Goal: Task Accomplishment & Management: Complete application form

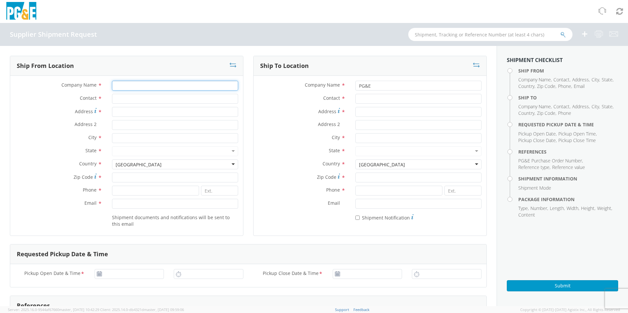
click at [172, 90] on input "Company Name *" at bounding box center [175, 86] width 126 height 10
type input "DCD Design & Mfg C/O Propack Inc."
type input "[STREET_ADDRESS]"
type input "[PERSON_NAME]"
type input "98230"
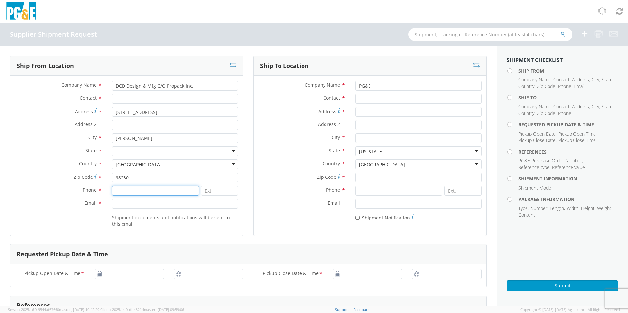
type input "6042324445"
type input "[EMAIL_ADDRESS][DOMAIN_NAME]"
click at [387, 98] on input "Contact *" at bounding box center [418, 99] width 126 height 10
type input "[PERSON_NAME]"
click at [370, 114] on input "Address *" at bounding box center [418, 112] width 126 height 10
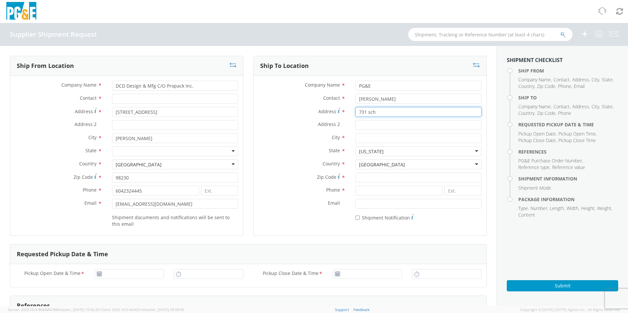
type input "[STREET_ADDRESS][PERSON_NAME]"
type input "[GEOGRAPHIC_DATA]"
type input "94014"
type input "9253130360"
type input "[STREET_ADDRESS]"
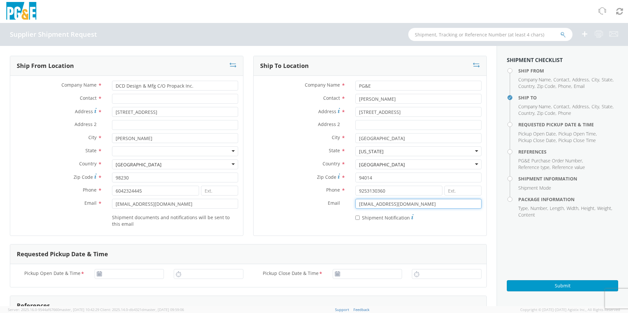
click at [368, 205] on input "[EMAIL_ADDRESS][DOMAIN_NAME]" at bounding box center [418, 204] width 126 height 10
type input "[EMAIL_ADDRESS][DOMAIN_NAME]"
click at [127, 204] on input "[EMAIL_ADDRESS][DOMAIN_NAME]" at bounding box center [175, 204] width 126 height 10
type input "[EMAIL_ADDRESS][DOMAIN_NAME]"
click at [297, 226] on div "Company Name * PG&E Contact * [PERSON_NAME] Address * [STREET_ADDRESS] Address …" at bounding box center [370, 153] width 233 height 154
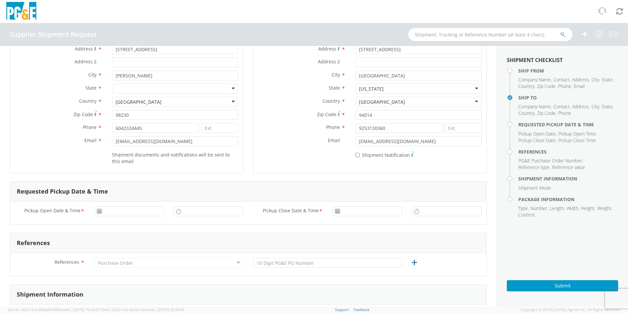
scroll to position [66, 0]
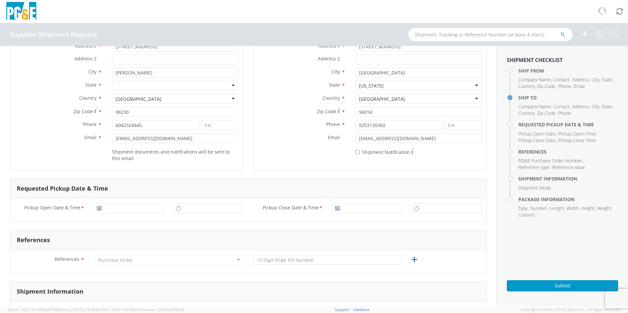
click at [98, 208] on use at bounding box center [99, 208] width 5 height 5
click at [98, 210] on icon at bounding box center [100, 208] width 6 height 5
click at [113, 208] on input "[DATE]" at bounding box center [130, 209] width 70 height 10
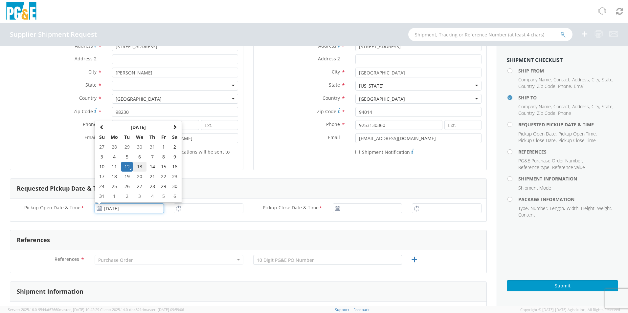
click at [139, 171] on td "13" at bounding box center [140, 167] width 14 height 10
type input "[DATE]"
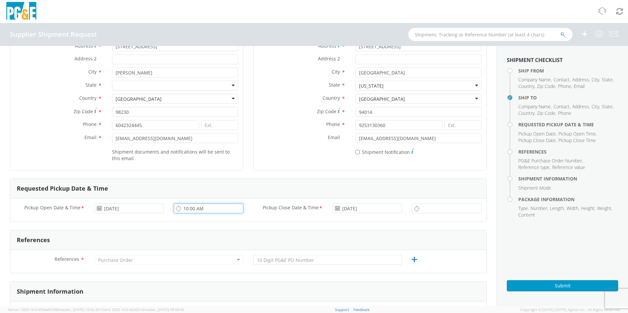
click at [194, 209] on input "10:00 AM" at bounding box center [209, 209] width 70 height 10
type input "9:00 AM"
click at [425, 208] on input "10:00 AM" at bounding box center [447, 209] width 70 height 10
click at [431, 210] on input "4:00 AM" at bounding box center [447, 209] width 70 height 10
type input "4:00 PM"
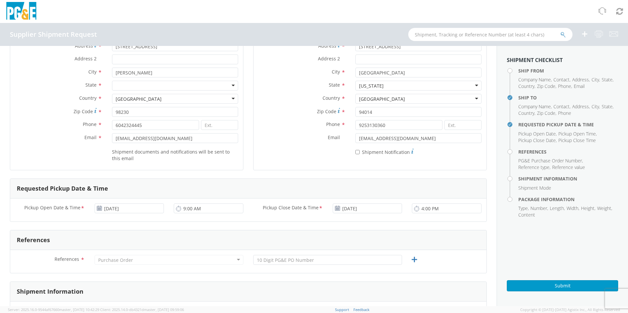
click at [343, 242] on div "References" at bounding box center [248, 241] width 476 height 20
click at [163, 259] on div "Purchase Order" at bounding box center [169, 260] width 149 height 10
click at [160, 262] on div "Purchase Order" at bounding box center [169, 260] width 149 height 10
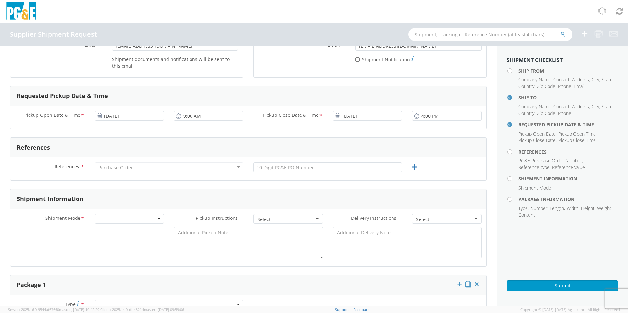
scroll to position [164, 0]
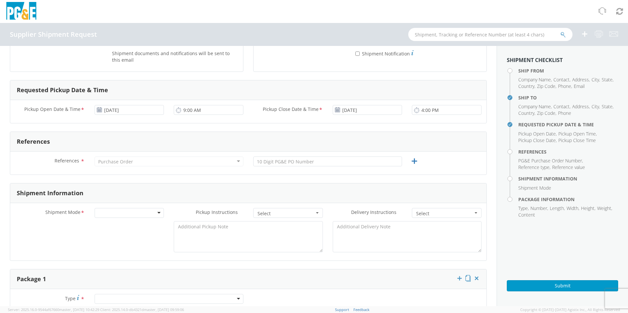
click at [213, 161] on div "Purchase Order" at bounding box center [169, 162] width 149 height 10
click at [278, 163] on input "text" at bounding box center [327, 162] width 149 height 10
type input "2701205060"
click at [131, 216] on div at bounding box center [130, 213] width 70 height 10
click at [281, 214] on span "Select" at bounding box center [286, 214] width 57 height 7
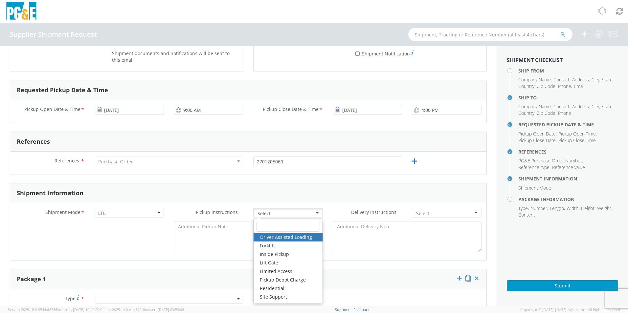
click at [344, 196] on div "Shipment Information" at bounding box center [248, 194] width 476 height 20
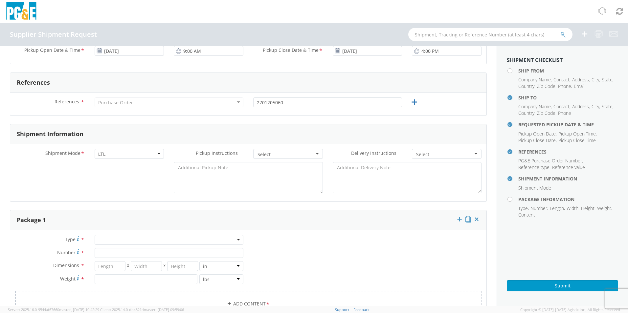
scroll to position [230, 0]
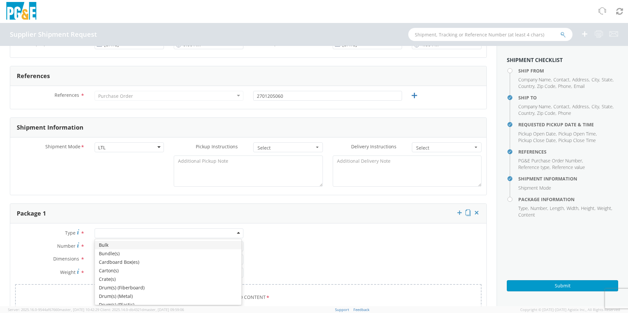
click at [164, 236] on div at bounding box center [169, 234] width 149 height 10
type input "p"
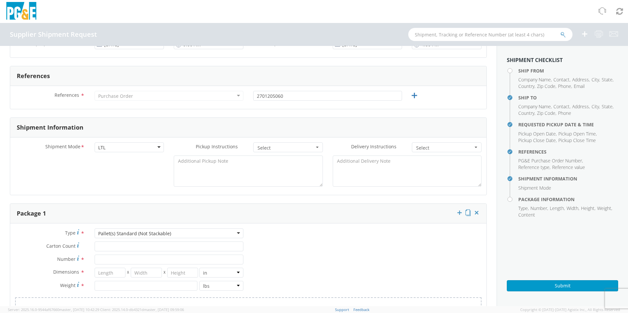
scroll to position [0, 0]
click at [153, 246] on input "Carton Count *" at bounding box center [169, 247] width 149 height 10
click at [134, 263] on input "Number *" at bounding box center [169, 260] width 149 height 10
type input "1"
click at [117, 272] on input "number" at bounding box center [110, 273] width 31 height 10
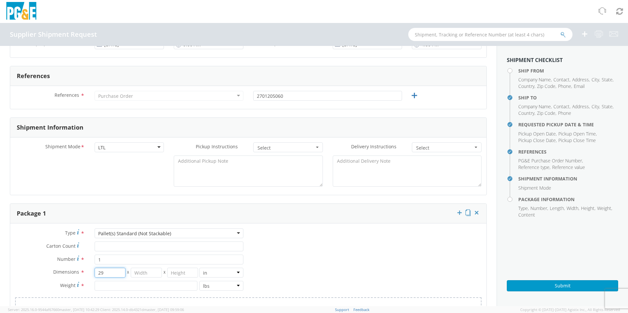
type input "29"
type input "30"
type input "24"
click at [270, 265] on div "Type * Pallet(s) Standard (Not Stackable) Pallet(s) Standard (Not Stackable) Bu…" at bounding box center [248, 281] width 476 height 104
click at [144, 288] on input "number" at bounding box center [146, 286] width 103 height 10
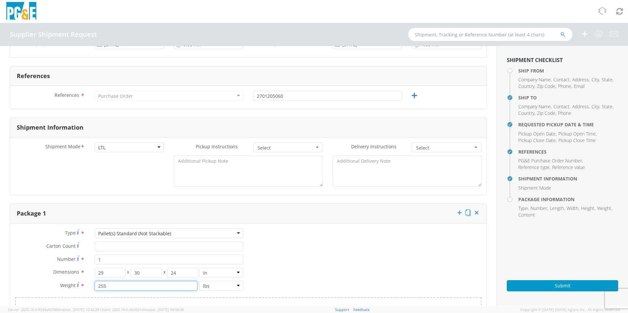
type input "255"
click at [288, 274] on div "Type * Pallet(s) Standard (Not Stackable) Pallet(s) Standard (Not Stackable) Bu…" at bounding box center [248, 281] width 476 height 104
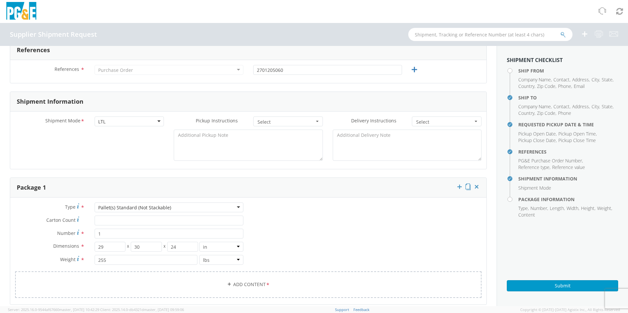
scroll to position [296, 0]
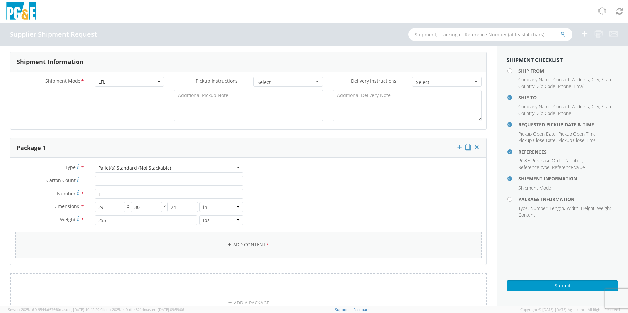
click at [161, 237] on link "Add Content *" at bounding box center [248, 245] width 466 height 27
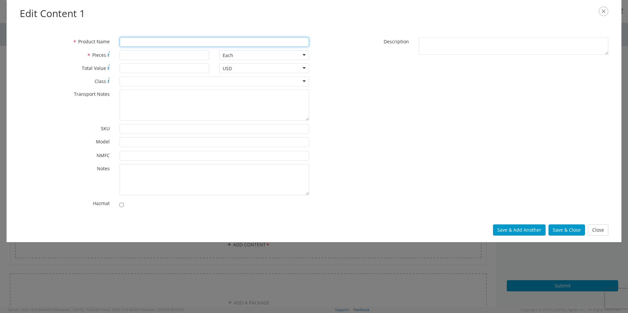
click at [134, 44] on input "* Product Name" at bounding box center [215, 42] width 190 height 10
type input "32001-620F"
click at [134, 56] on input "* Pieces" at bounding box center [165, 55] width 90 height 10
type input "1"
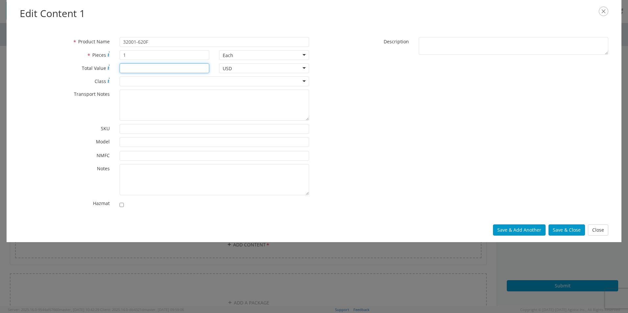
click at [129, 67] on input "* Total Value" at bounding box center [165, 68] width 90 height 10
type input "1582.33"
click at [393, 130] on div "* Product Name 32001-620F * Pieces 1 Each Each Bag Blister Pack Bottle Capsule …" at bounding box center [314, 124] width 598 height 174
click at [524, 233] on button "Save & Add Another" at bounding box center [519, 230] width 53 height 11
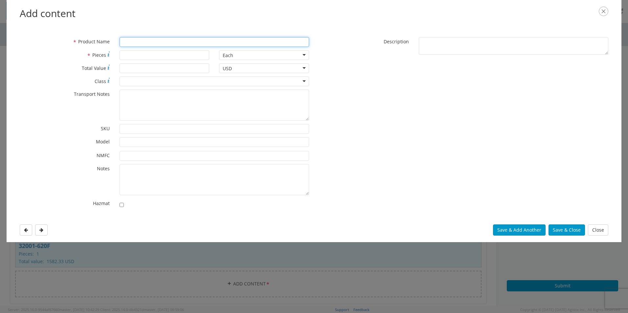
click at [148, 44] on input "* Product Name" at bounding box center [215, 42] width 190 height 10
type input "32001-626"
click at [148, 56] on input "* Pieces" at bounding box center [165, 55] width 90 height 10
type input "1"
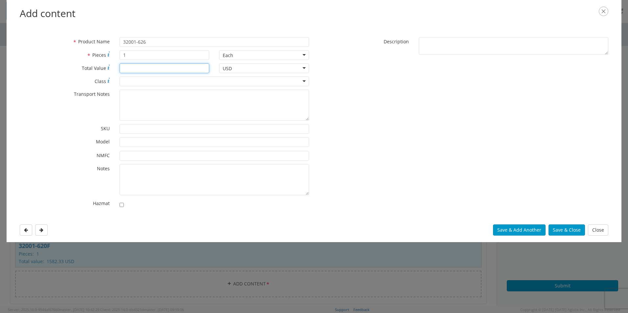
click at [140, 70] on input "* Total Value" at bounding box center [165, 68] width 90 height 10
type input "1"
click at [596, 234] on button "Close" at bounding box center [598, 230] width 20 height 11
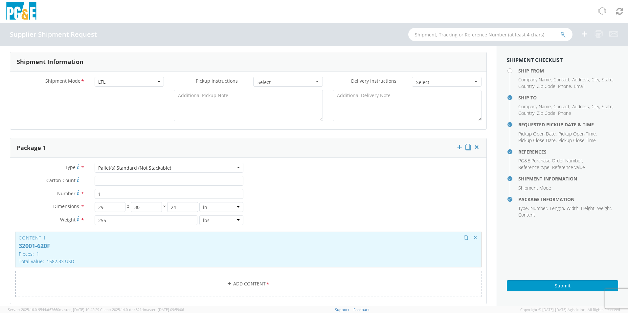
click at [437, 248] on p "32001-620F" at bounding box center [248, 246] width 459 height 7
type input "32001-620F"
type input "1582.33"
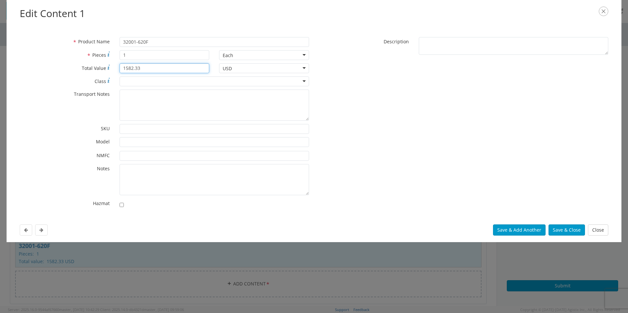
drag, startPoint x: 153, startPoint y: 68, endPoint x: 111, endPoint y: 69, distance: 42.1
click at [111, 69] on div "* Total Value 1582.33" at bounding box center [114, 68] width 199 height 10
click at [599, 230] on button "Close" at bounding box center [598, 230] width 20 height 11
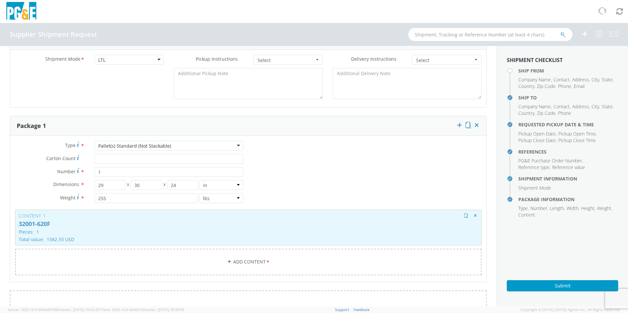
scroll to position [328, 0]
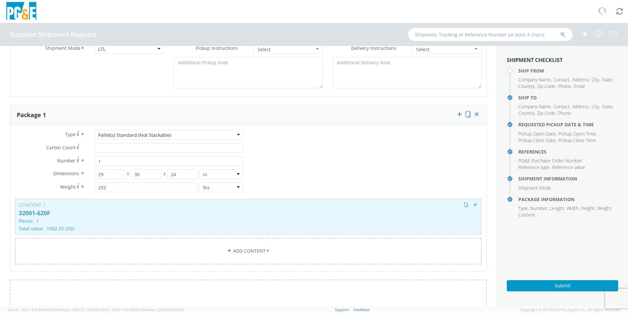
click at [432, 215] on p "32001-620F" at bounding box center [248, 213] width 459 height 7
type input "1582.33"
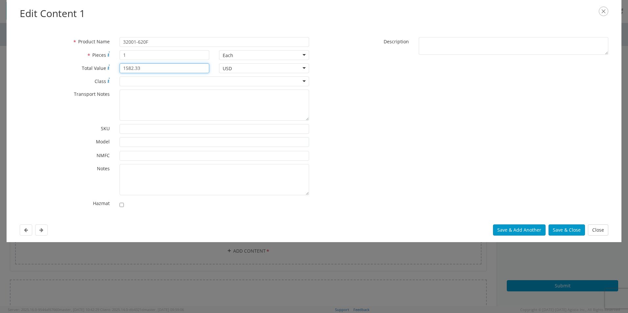
click at [155, 71] on input "1582.33" at bounding box center [165, 68] width 90 height 10
drag, startPoint x: 155, startPoint y: 71, endPoint x: 106, endPoint y: 66, distance: 48.9
click at [106, 66] on div "* Total Value Total value of all the pieces 1582.33" at bounding box center [114, 68] width 199 height 10
click at [557, 230] on button "Save & Close" at bounding box center [567, 230] width 36 height 11
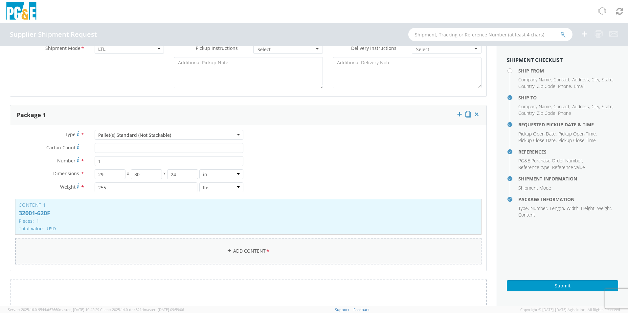
click at [187, 248] on link "Add Content *" at bounding box center [248, 251] width 466 height 27
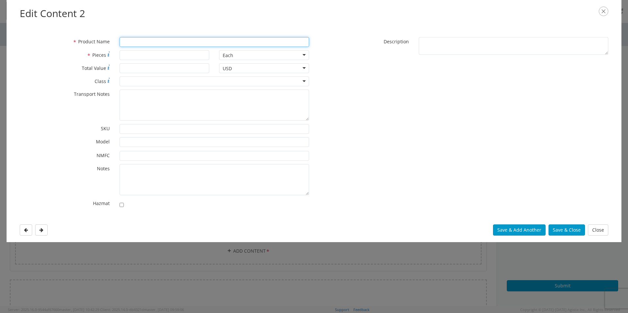
click at [142, 42] on input "* Product Name" at bounding box center [215, 42] width 190 height 10
type input "32001-626"
click at [134, 54] on input "* Pieces" at bounding box center [165, 55] width 90 height 10
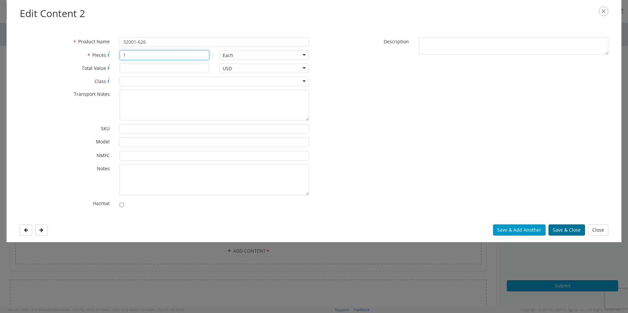
type input "1"
click at [556, 230] on button "Save & Close" at bounding box center [567, 230] width 36 height 11
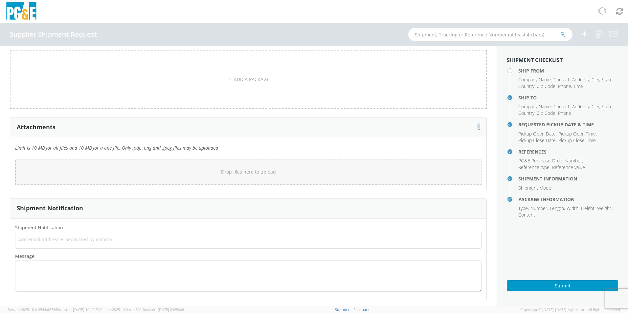
scroll to position [600, 0]
click at [147, 236] on span "Add email addresses separated by comma" at bounding box center [248, 237] width 460 height 7
type input "[EMAIL_ADDRESS][DOMAIN_NAME]"
click at [511, 262] on aside "Shipment Checklist Ship From Company Name , Contact , Address , City , State , …" at bounding box center [562, 176] width 131 height 260
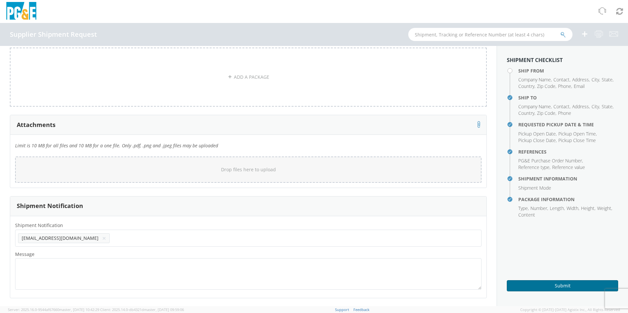
click at [561, 286] on button "Submit" at bounding box center [562, 286] width 111 height 11
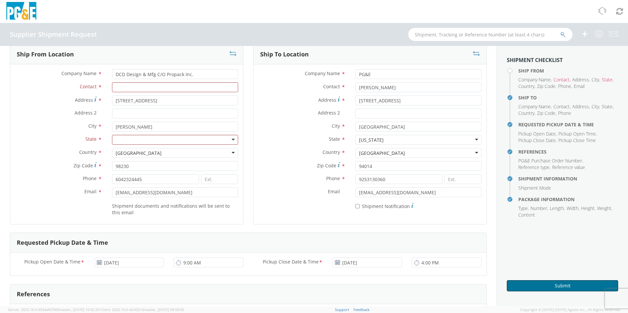
scroll to position [0, 0]
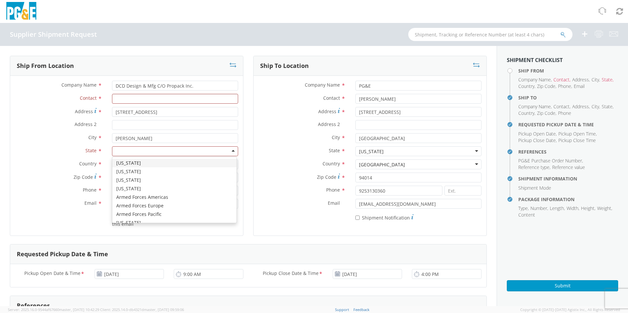
click at [200, 152] on div at bounding box center [175, 151] width 126 height 10
type input "wa"
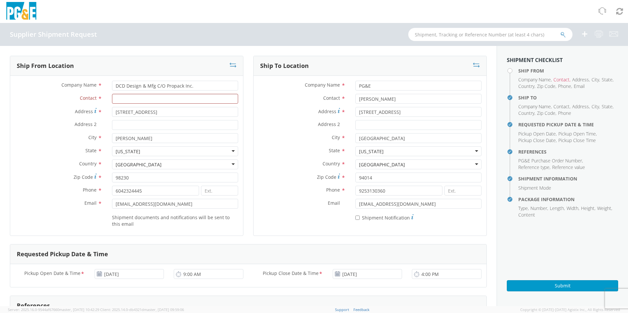
click at [284, 199] on div "Phone * 9253130360" at bounding box center [370, 192] width 233 height 13
drag, startPoint x: 392, startPoint y: 114, endPoint x: 345, endPoint y: 110, distance: 46.8
click at [345, 110] on div "Address * [STREET_ADDRESS]" at bounding box center [370, 112] width 233 height 10
type input "[STREET_ADDRESS][PERSON_NAME]"
click at [398, 125] on input "Address 2 *" at bounding box center [418, 125] width 126 height 10
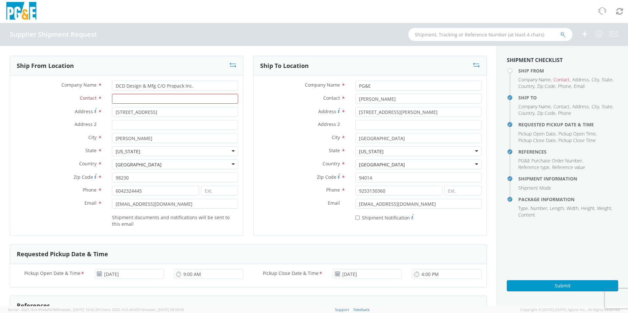
click at [274, 180] on label "Zip Code *" at bounding box center [302, 177] width 97 height 9
click at [355, 180] on input "94014" at bounding box center [418, 178] width 126 height 10
click at [148, 99] on input "Contact *" at bounding box center [175, 99] width 126 height 10
type input "sales"
click at [288, 149] on label "State *" at bounding box center [302, 150] width 97 height 9
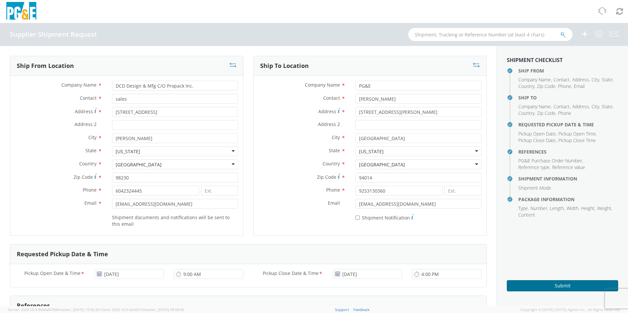
click at [571, 285] on button "Submit" at bounding box center [562, 286] width 111 height 11
